Goal: Check status: Check status

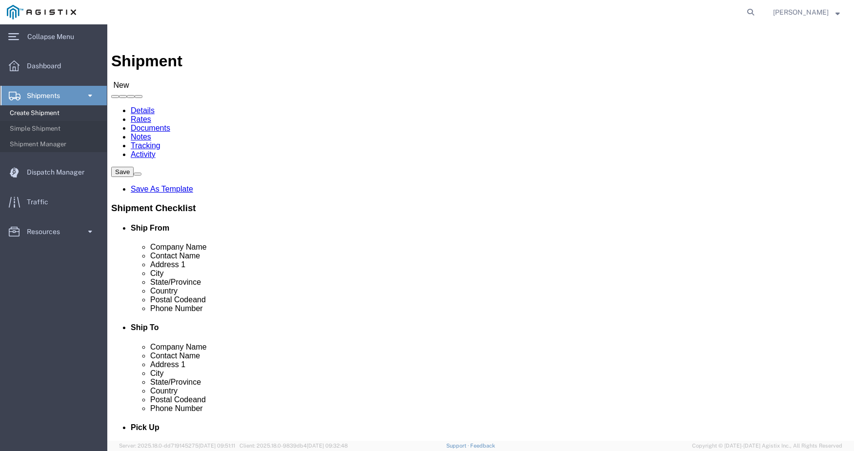
scroll to position [97, 0]
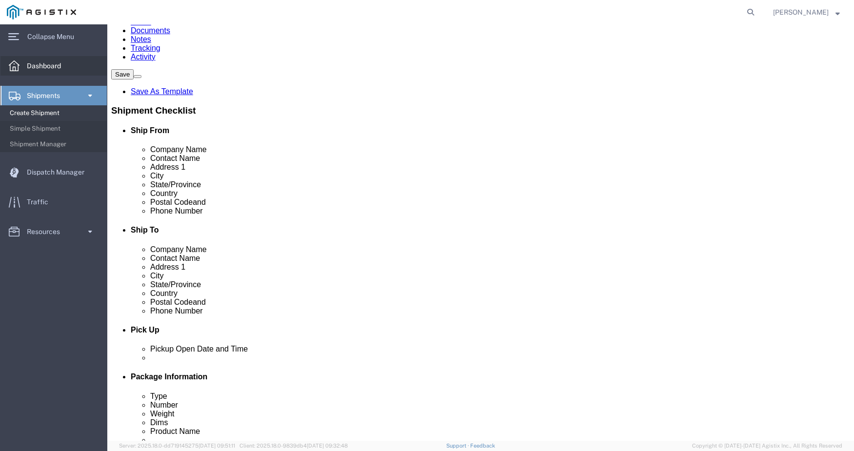
click at [34, 68] on span "Dashboard" at bounding box center [47, 65] width 41 height 19
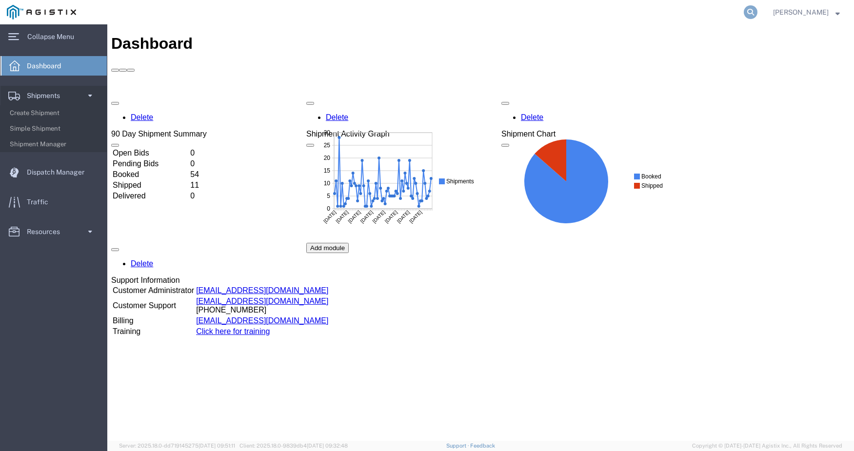
click at [757, 10] on icon at bounding box center [750, 12] width 14 height 14
type input "56594743"
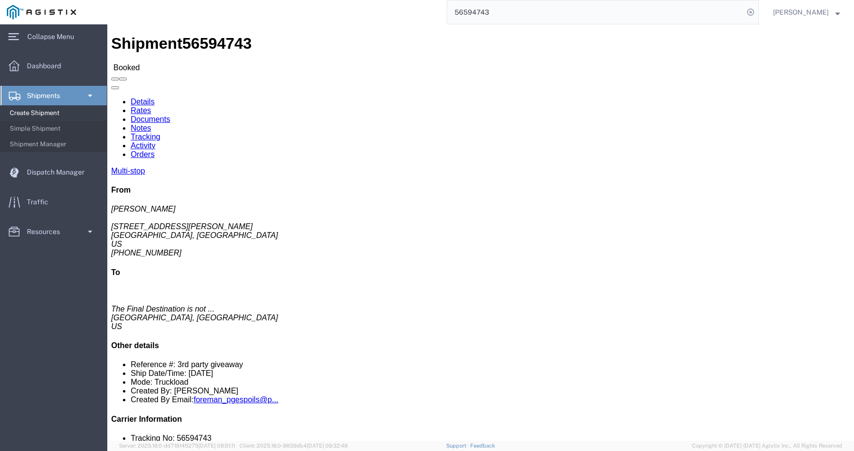
click at [612, 12] on input "56594743" at bounding box center [595, 11] width 296 height 23
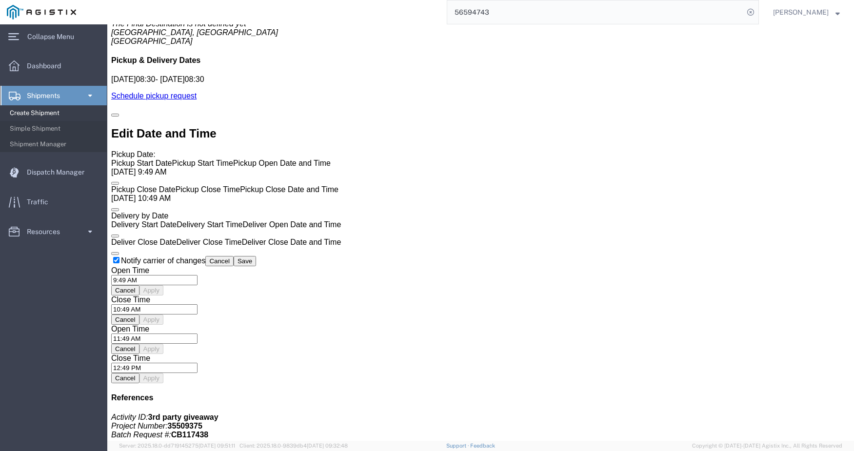
scroll to position [723, 0]
click link "Tracking"
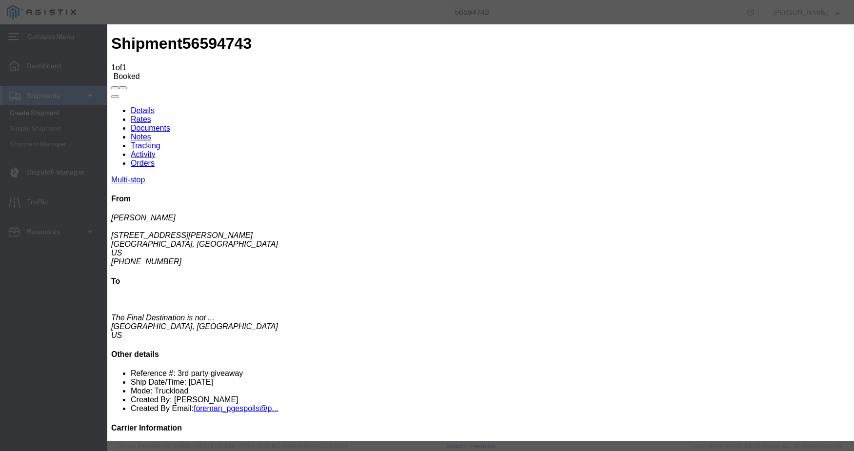
type input "[DATE]"
type input "9:00 AM"
